Goal: Task Accomplishment & Management: Manage account settings

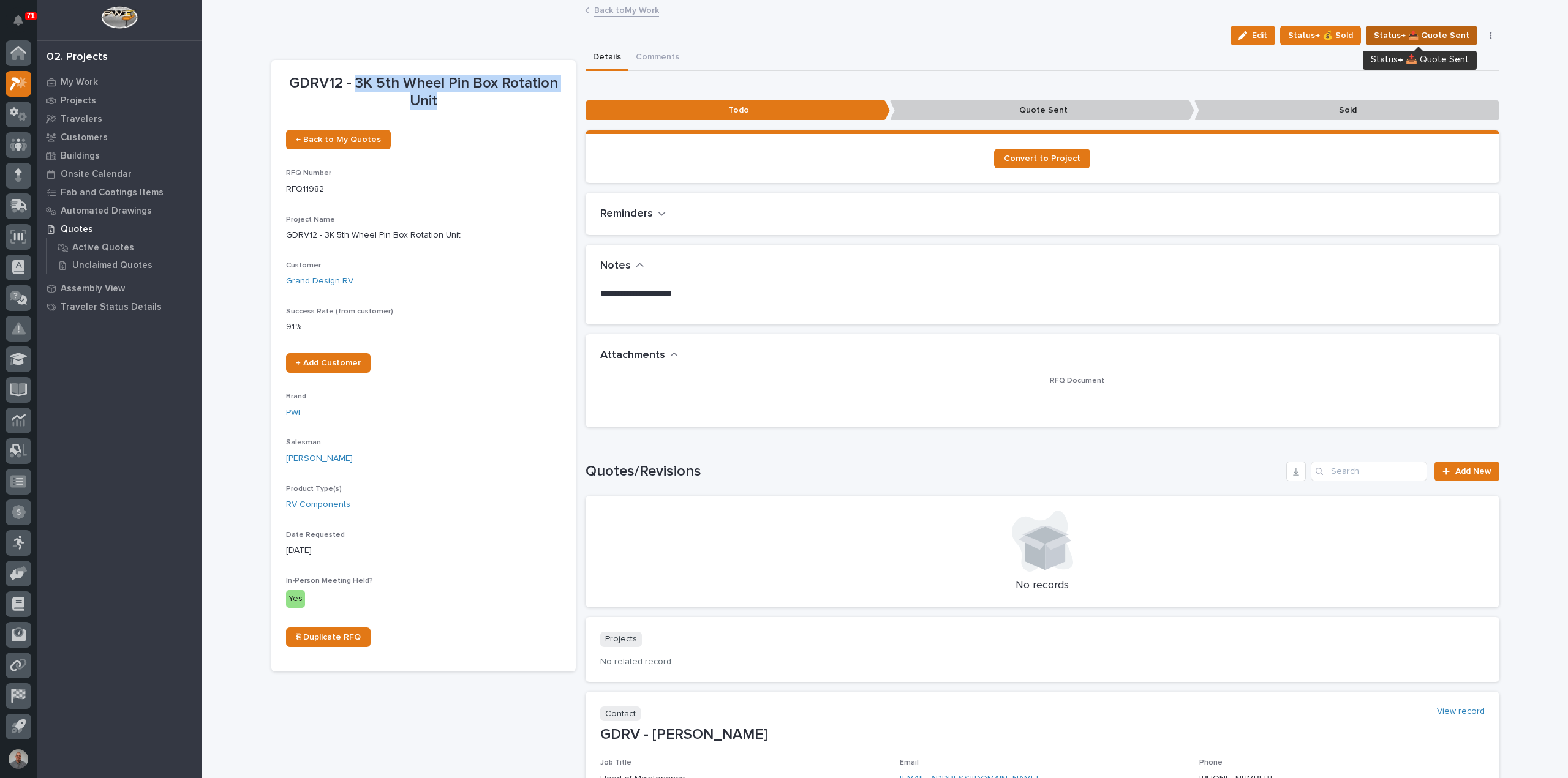
click at [1413, 33] on span "Status→ 📤 Quote Sent" at bounding box center [1421, 35] width 95 height 15
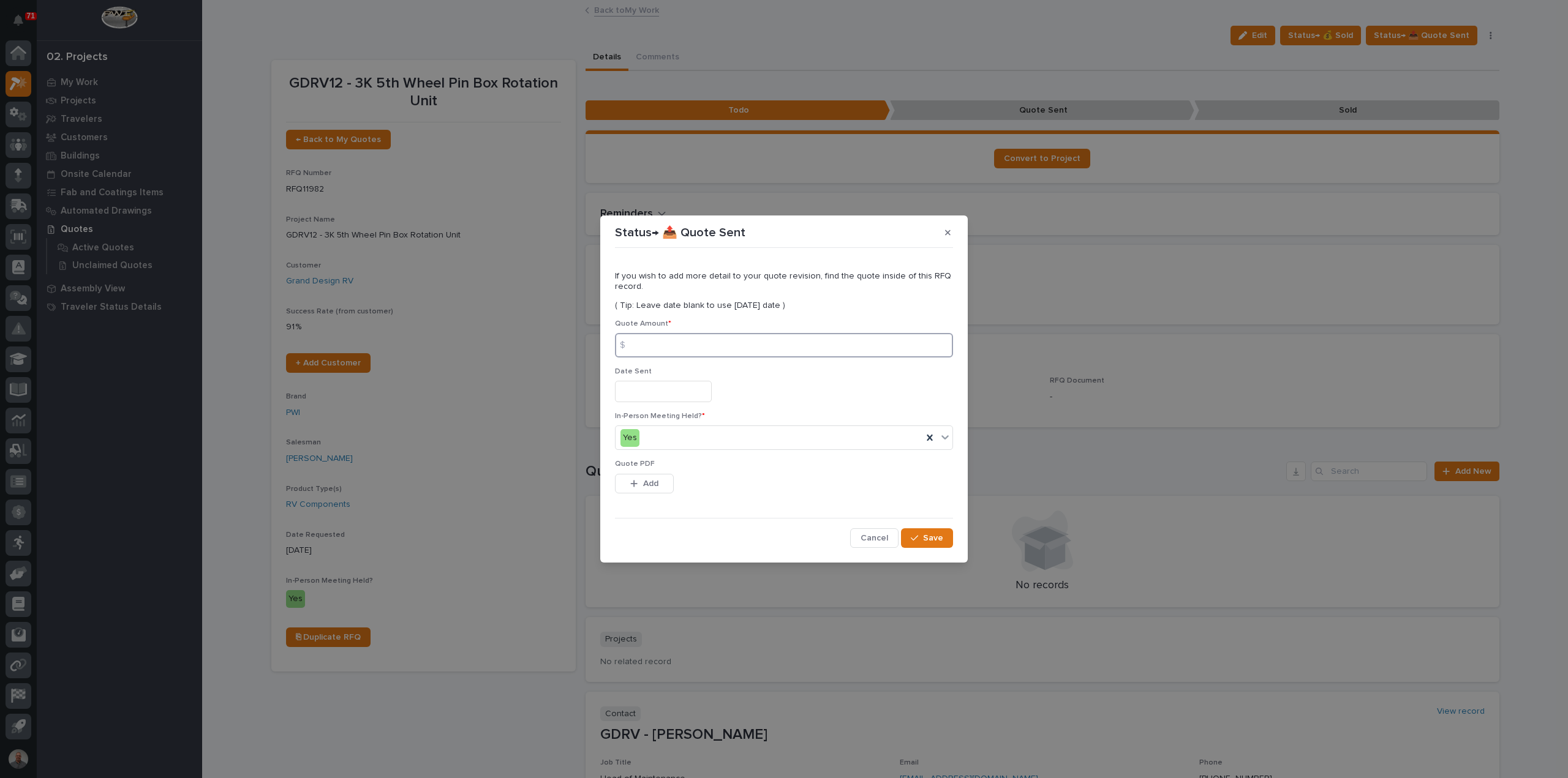
click at [647, 346] on input at bounding box center [784, 345] width 338 height 25
click at [664, 345] on input at bounding box center [784, 345] width 338 height 25
click at [655, 341] on input at bounding box center [784, 345] width 338 height 25
type input "6804"
click at [658, 390] on input "text" at bounding box center [663, 392] width 97 height 21
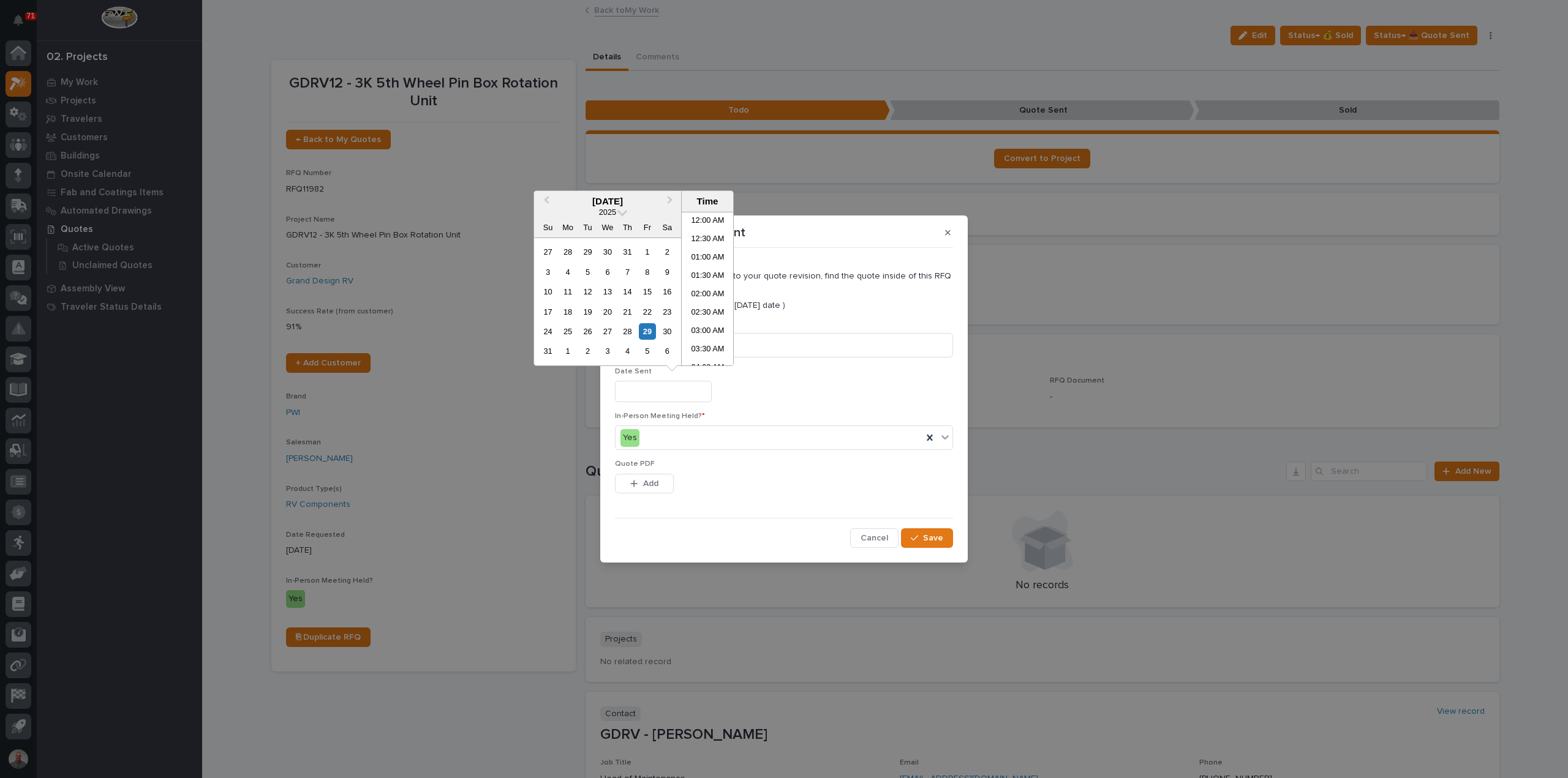
scroll to position [300, 0]
click at [647, 330] on div "29" at bounding box center [647, 332] width 16 height 16
type input "**********"
click at [651, 482] on span "Add" at bounding box center [650, 483] width 15 height 11
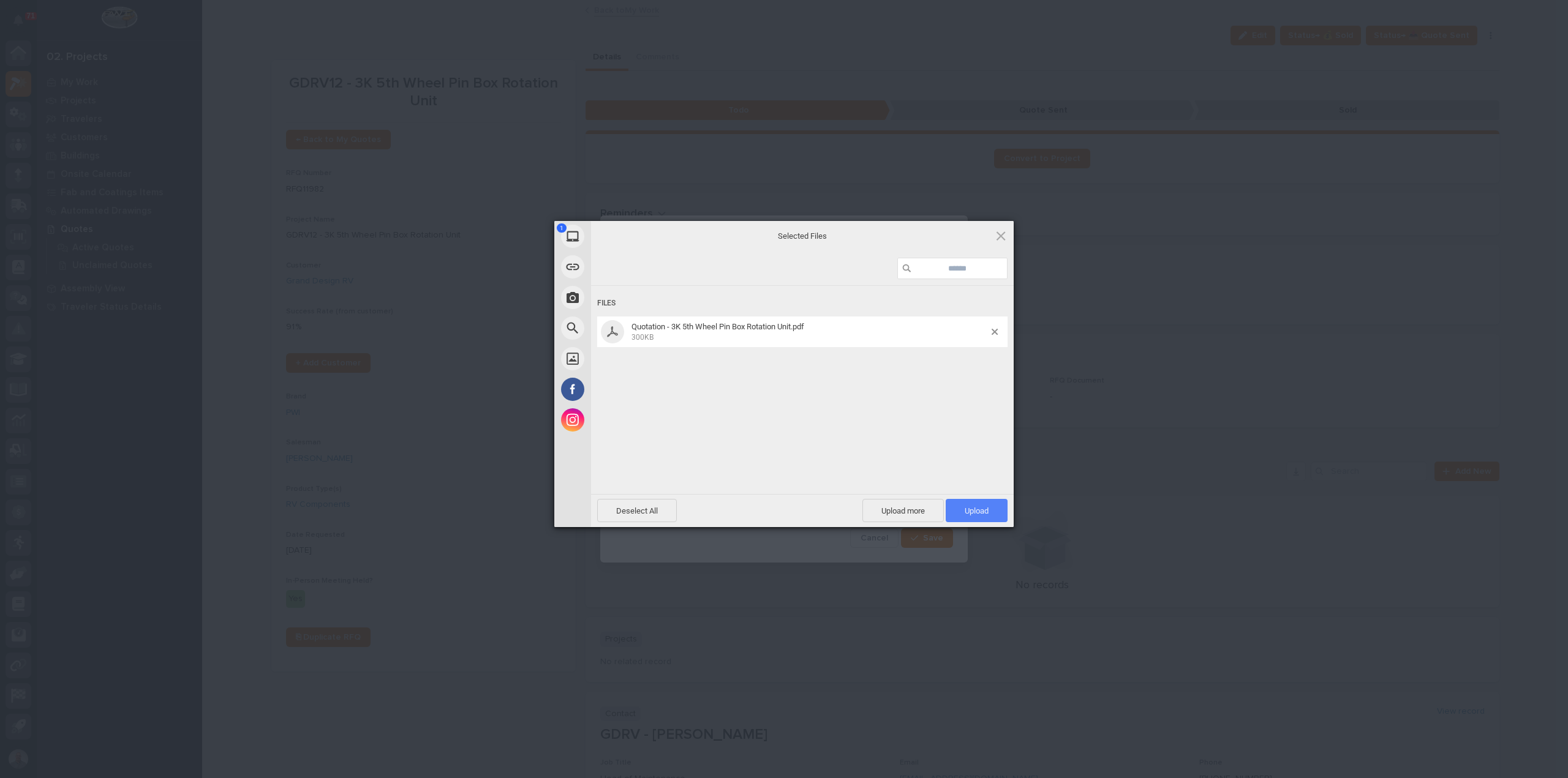
click at [990, 509] on span "Upload 1" at bounding box center [976, 510] width 62 height 23
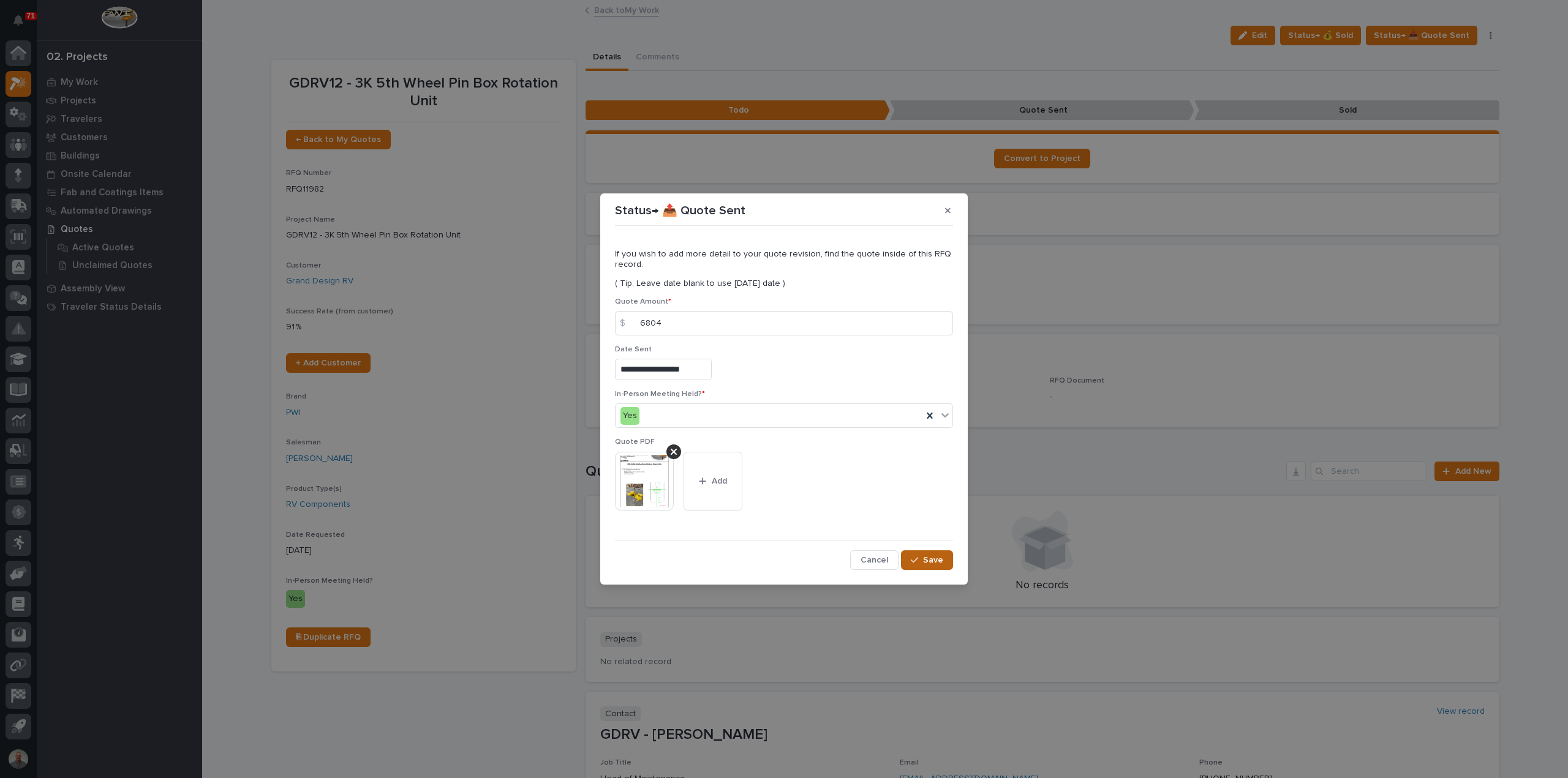
click at [933, 558] on span "Save" at bounding box center [933, 560] width 20 height 11
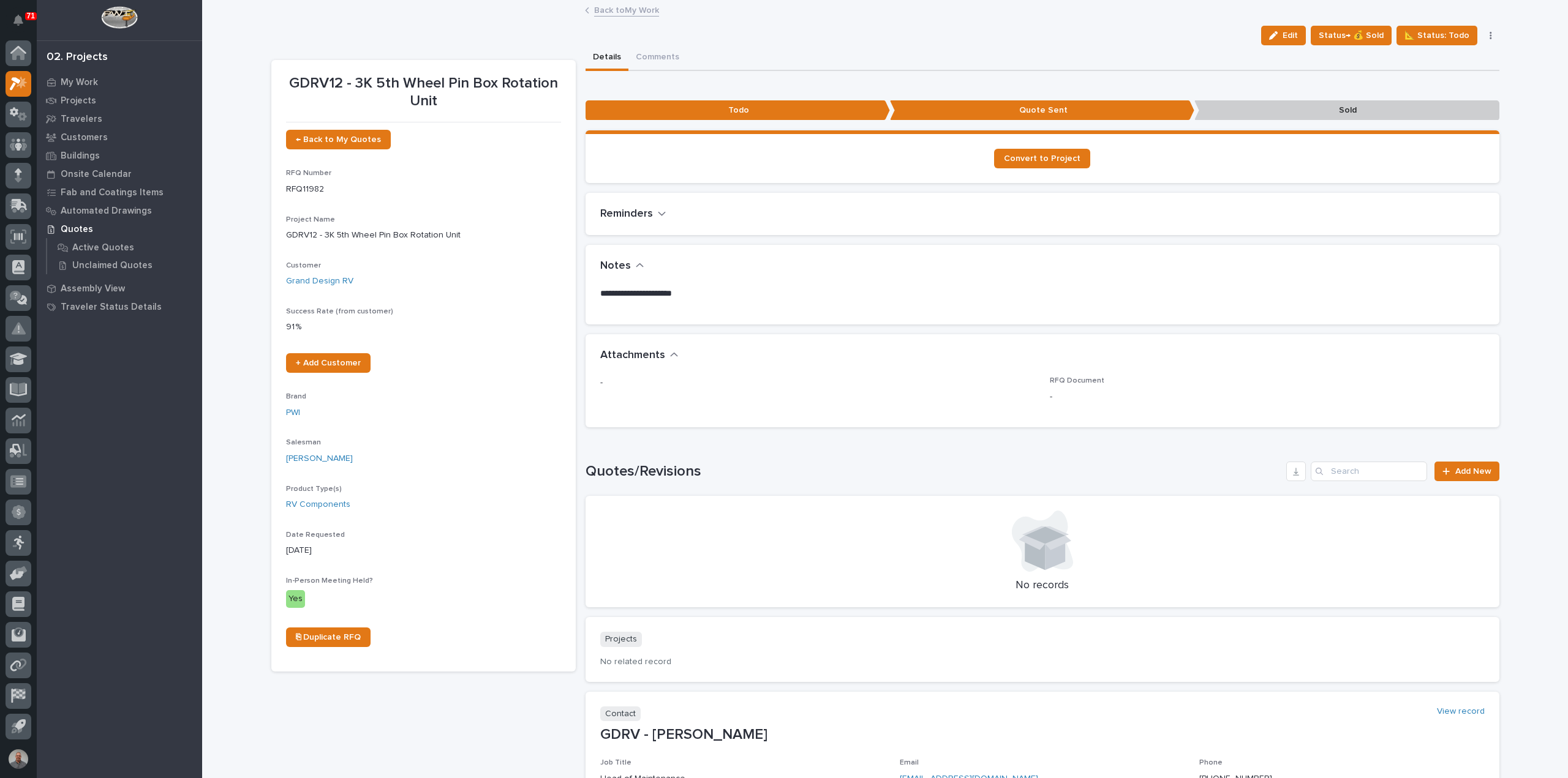
click at [647, 11] on link "Back to My Work" at bounding box center [626, 9] width 65 height 14
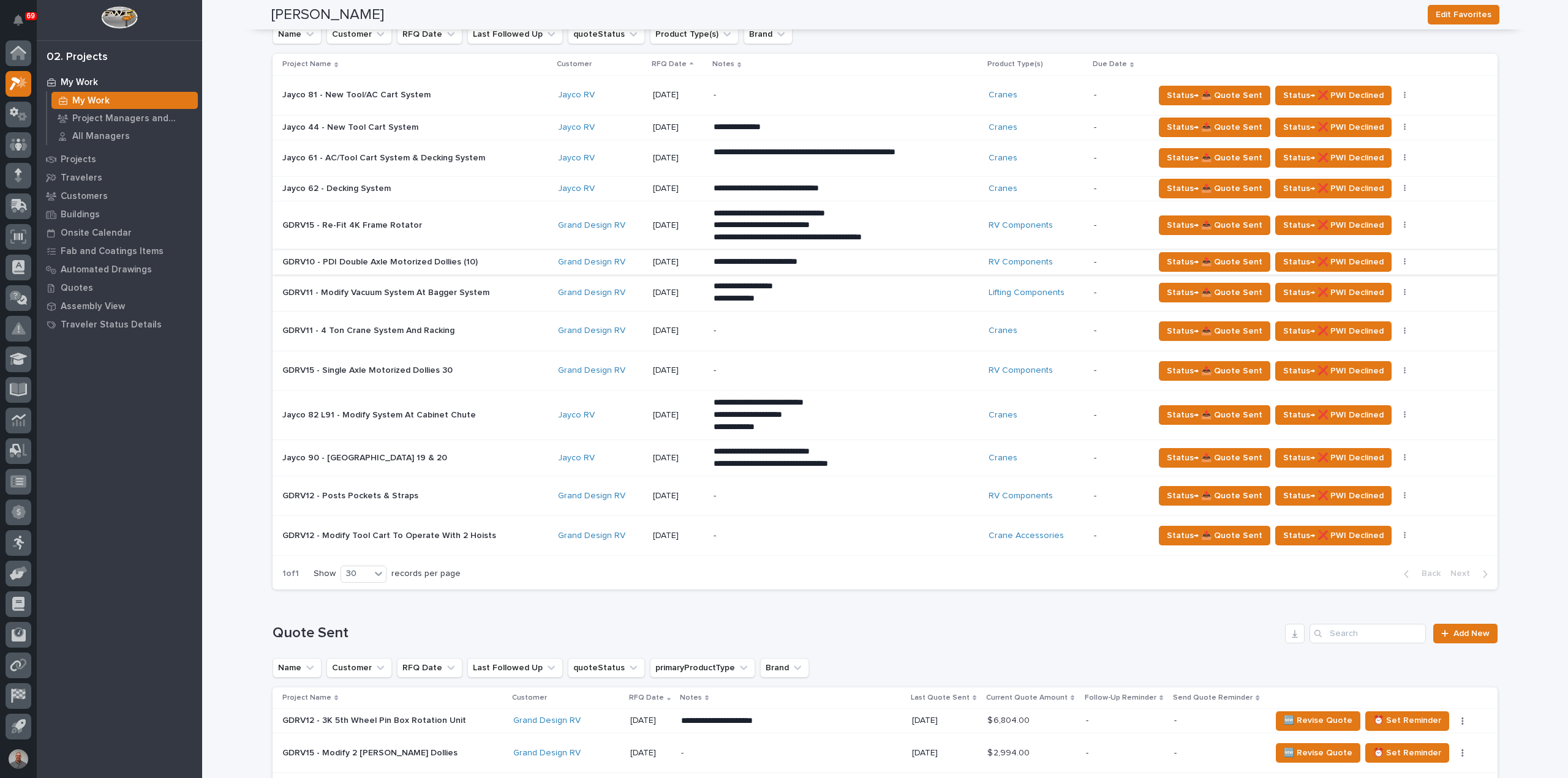
scroll to position [368, 0]
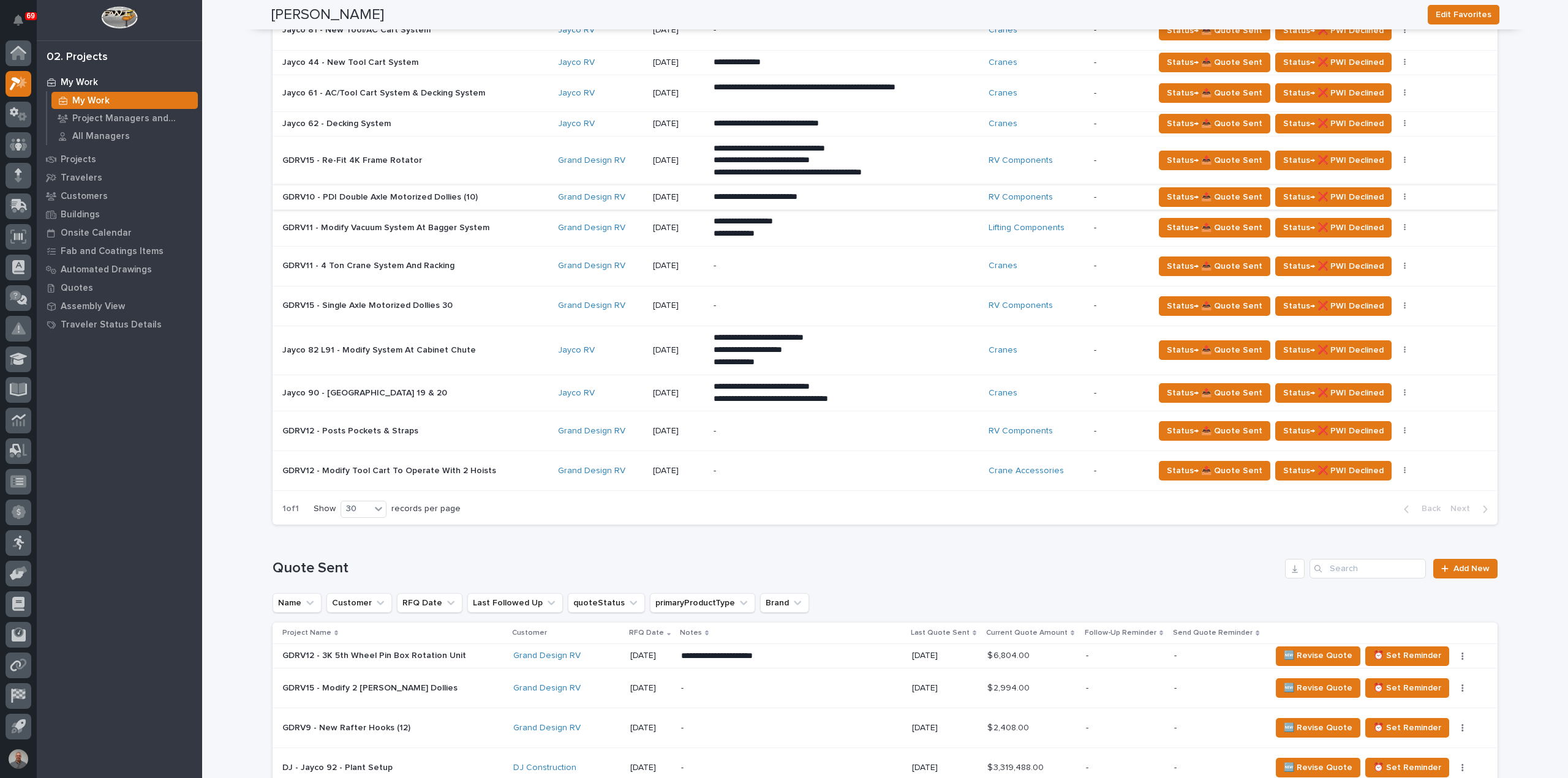
click at [342, 424] on p "GDRV12 - Posts Pockets & Straps" at bounding box center [351, 430] width 138 height 13
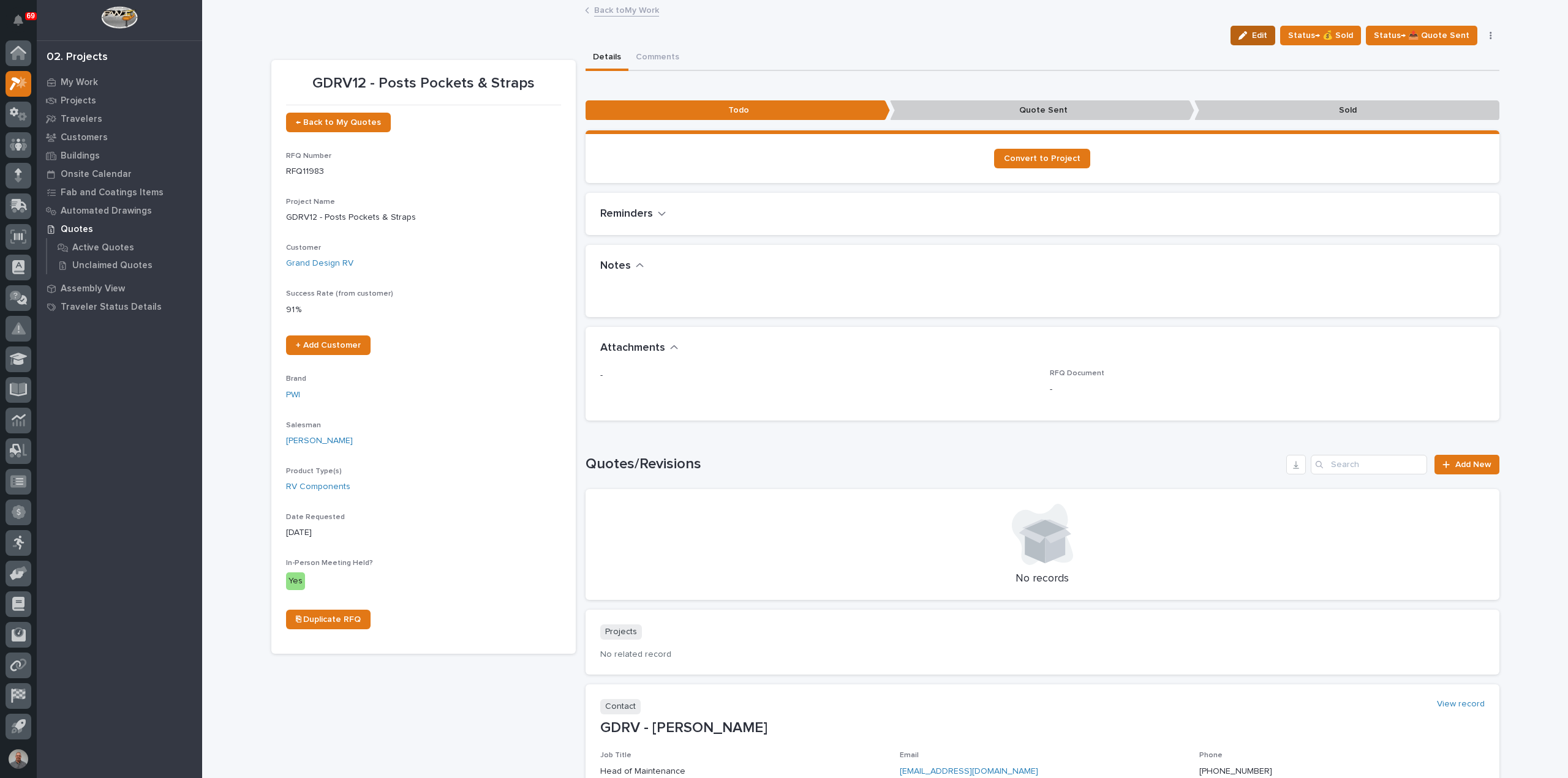
click at [1264, 35] on span "Edit" at bounding box center [1260, 35] width 15 height 11
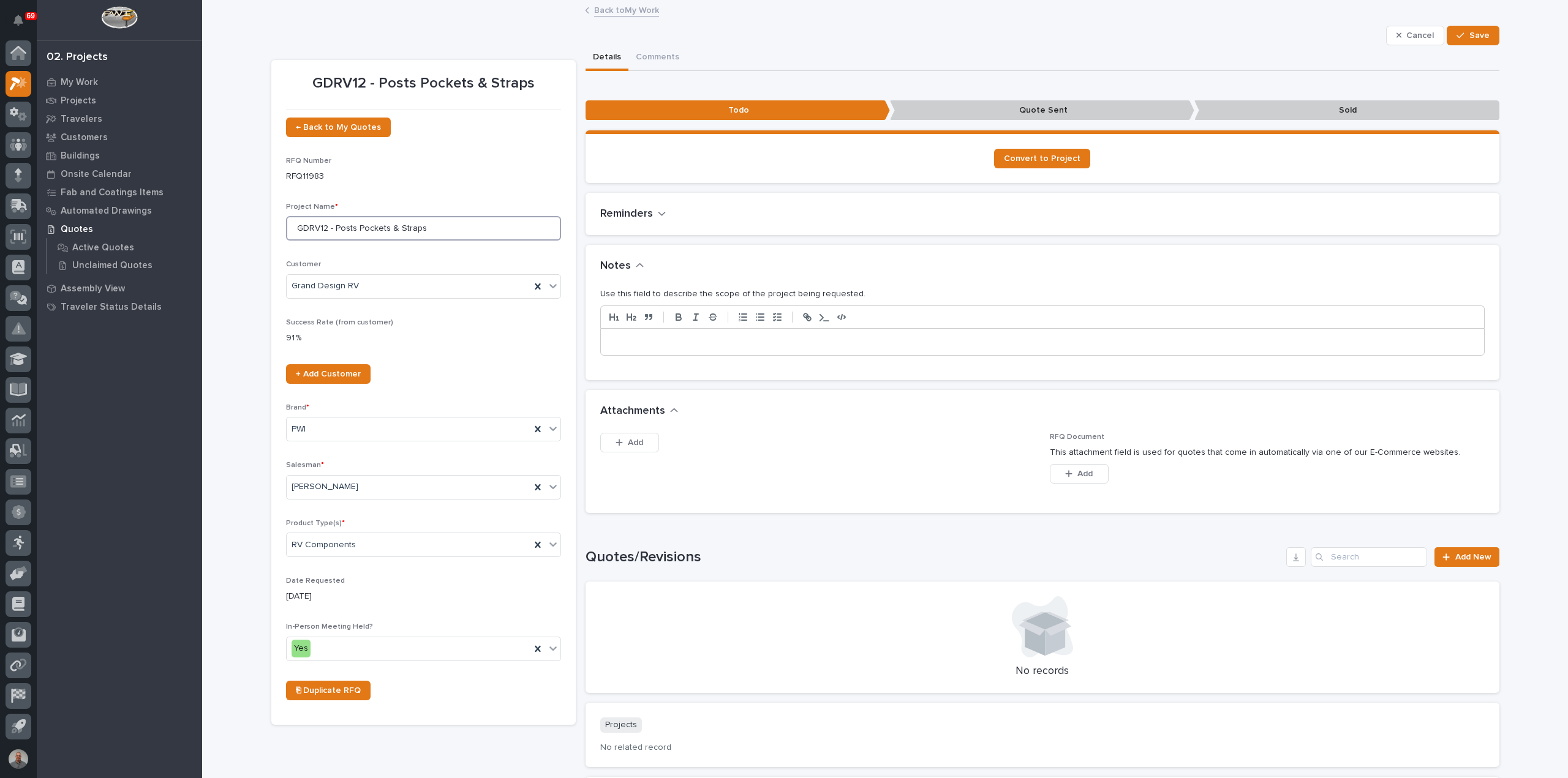
drag, startPoint x: 418, startPoint y: 227, endPoint x: 331, endPoint y: 227, distance: 87.0
click at [331, 227] on input "GDRV12 - Posts Pockets & Straps" at bounding box center [423, 228] width 275 height 25
drag, startPoint x: 462, startPoint y: 226, endPoint x: 331, endPoint y: 226, distance: 131.0
click at [331, 226] on input "GDRV12 - Fill WP Dead Space For Short Units" at bounding box center [423, 228] width 275 height 25
type input "GDRV12 - Fill WP Dead Space For Short Units"
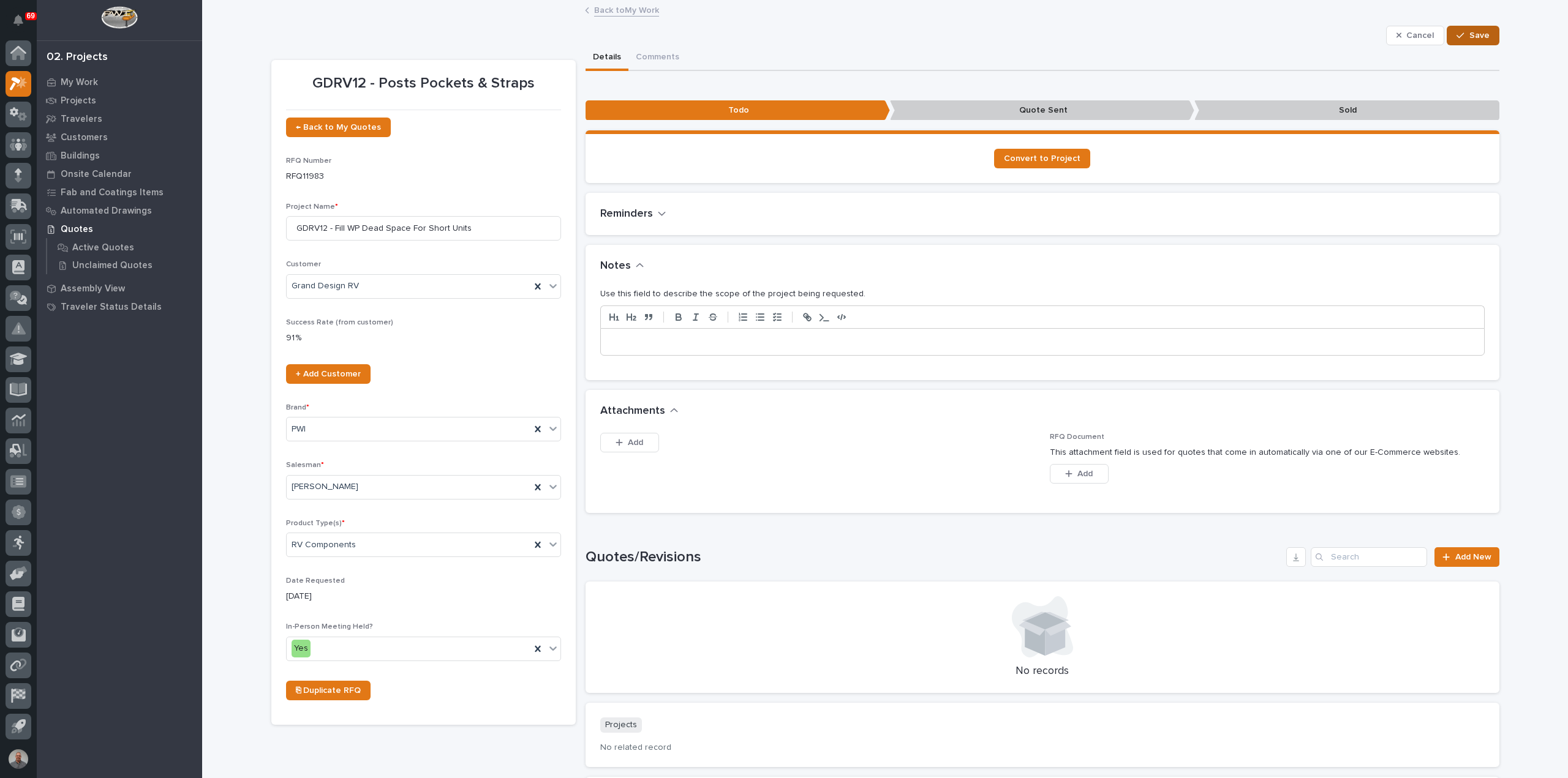
click at [1457, 32] on icon "button" at bounding box center [1460, 36] width 8 height 9
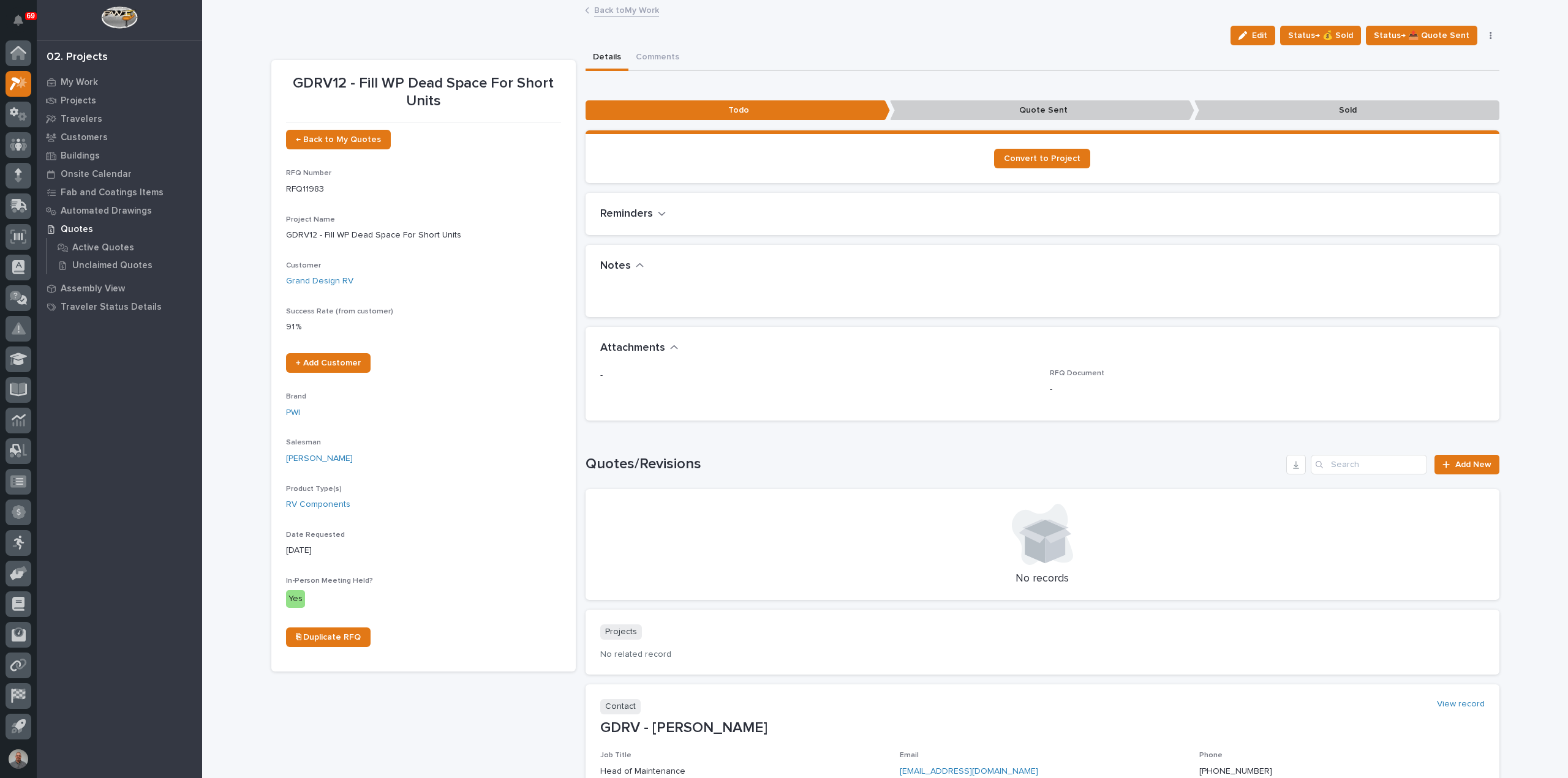
click at [626, 13] on link "Back to My Work" at bounding box center [626, 9] width 65 height 14
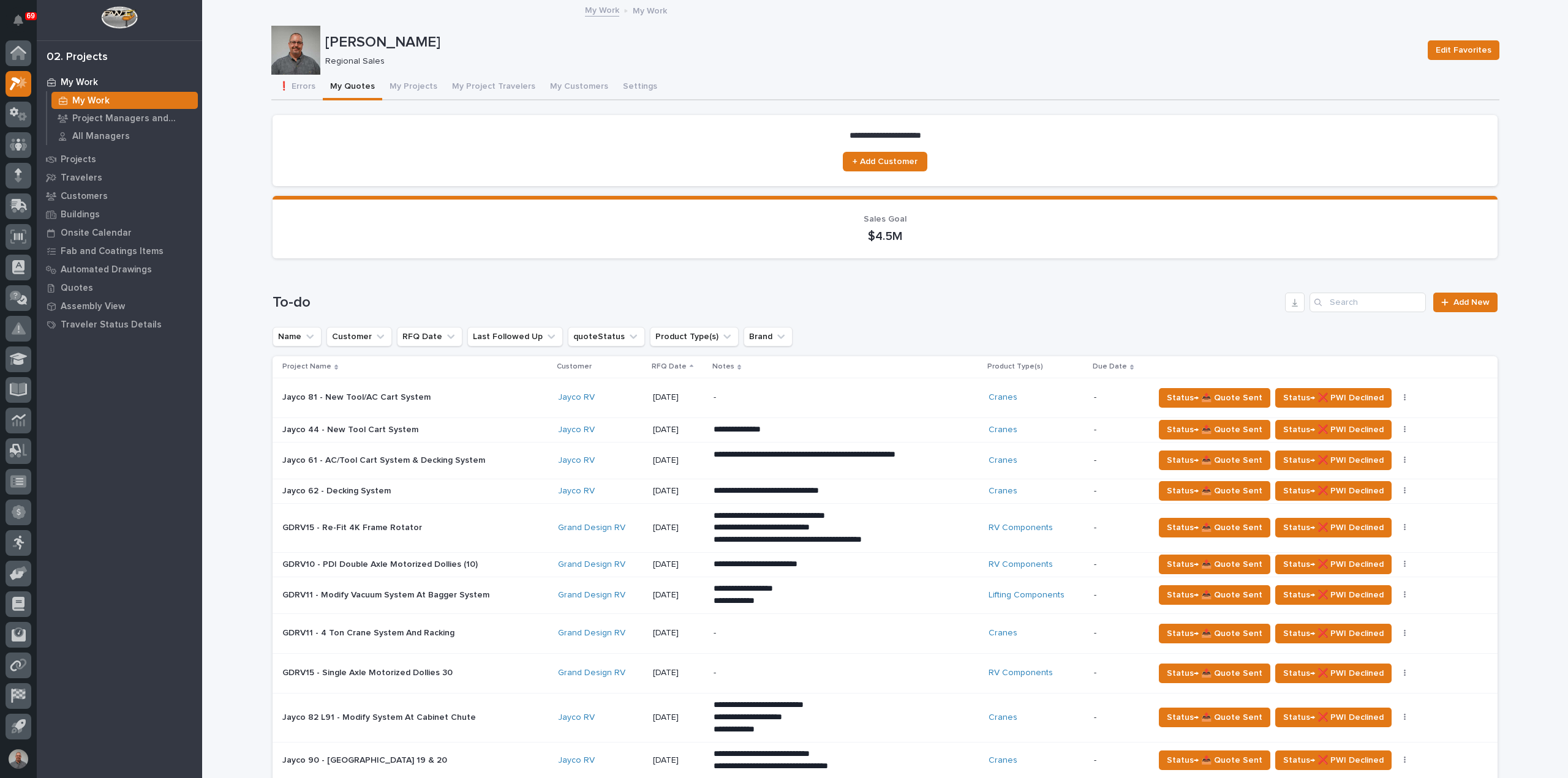
scroll to position [245, 0]
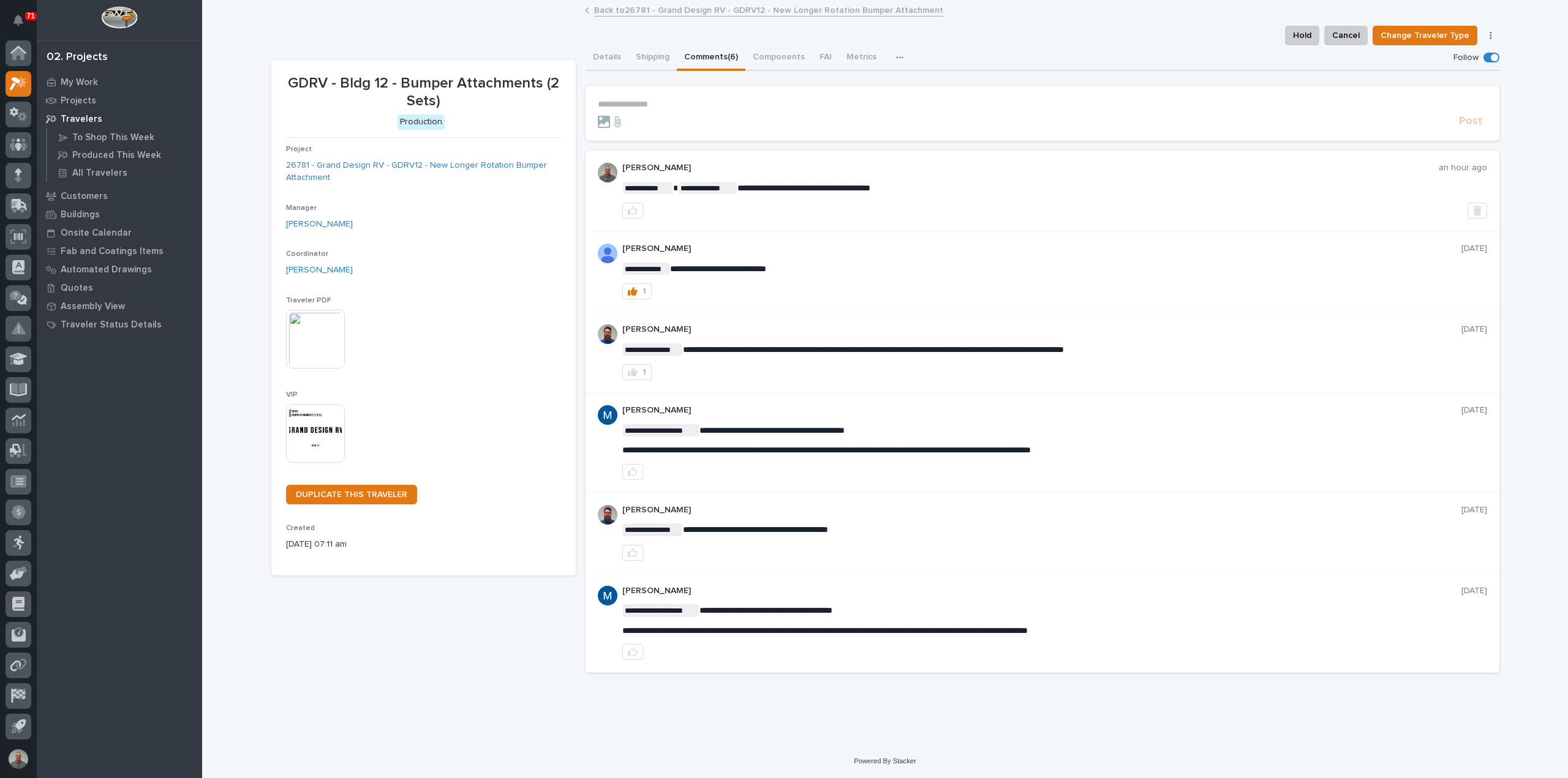
click at [614, 9] on link "Back to 26781 - Grand Design RV - GDRV12 - New Longer Rotation Bumper Attachment" at bounding box center [768, 9] width 349 height 14
